Goal: Task Accomplishment & Management: Use online tool/utility

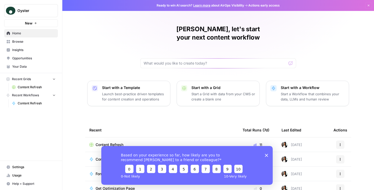
click at [268, 154] on div "Based on your experience so far, how likely are you to recommend [PERSON_NAME] …" at bounding box center [186, 164] width 171 height 39
click at [268, 154] on icon "Close survey" at bounding box center [266, 154] width 3 height 3
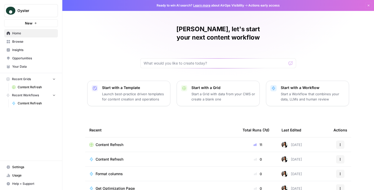
scroll to position [6, 0]
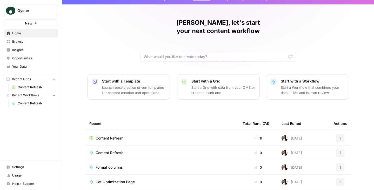
click at [18, 40] on span "Browse" at bounding box center [33, 41] width 43 height 5
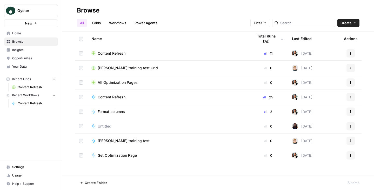
click at [130, 55] on div "Content Refresh" at bounding box center [167, 53] width 153 height 5
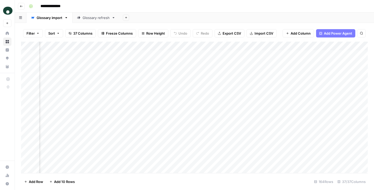
scroll to position [0, 2129]
click at [96, 22] on link "Glossary refresh" at bounding box center [95, 17] width 47 height 10
click at [167, 54] on div "Add Column" at bounding box center [194, 107] width 347 height 131
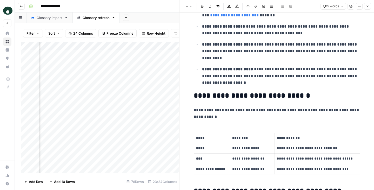
scroll to position [342, 0]
